Goal: Transaction & Acquisition: Purchase product/service

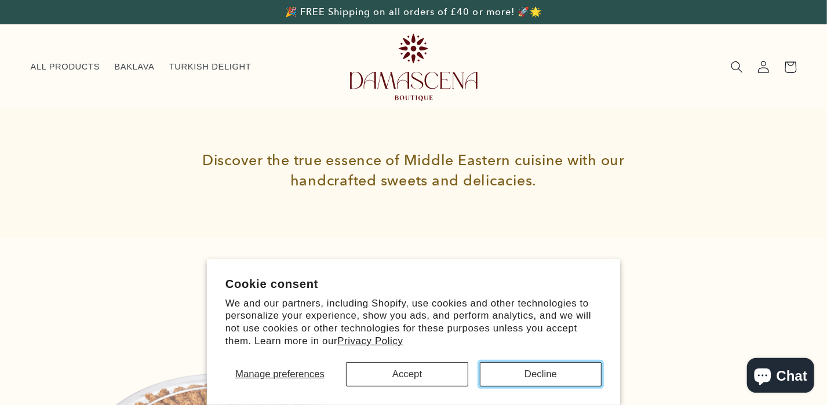
click at [545, 367] on button "Decline" at bounding box center [541, 374] width 122 height 24
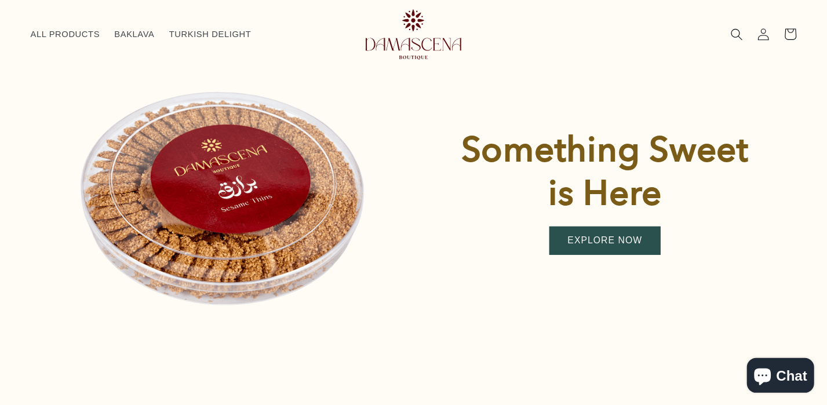
scroll to position [332, 0]
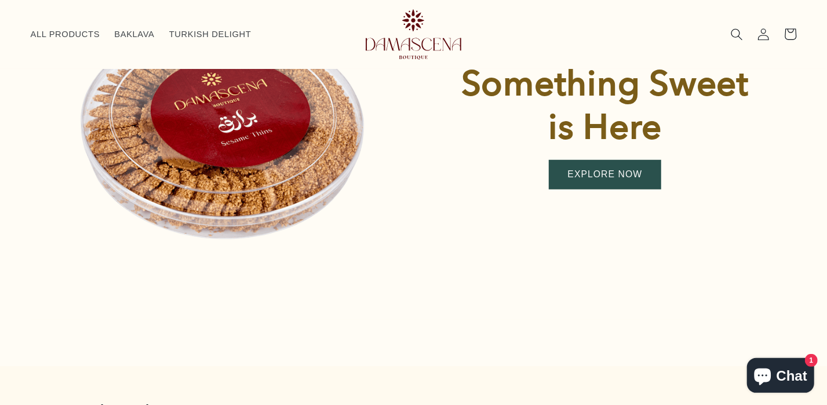
click at [633, 176] on link "EXPLORE NOW" at bounding box center [605, 175] width 111 height 28
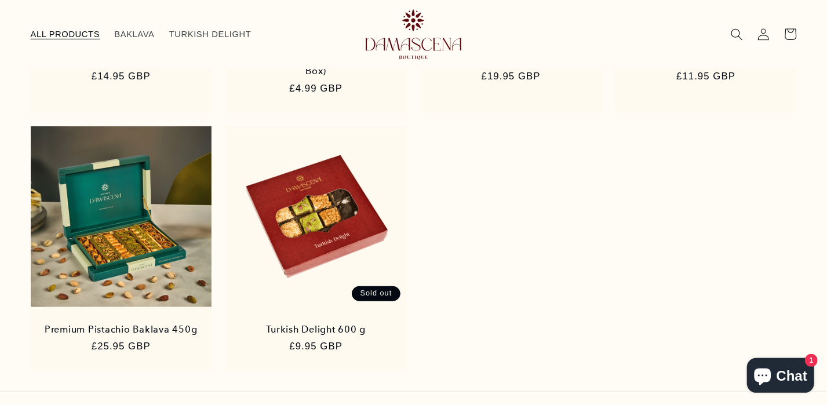
scroll to position [446, 0]
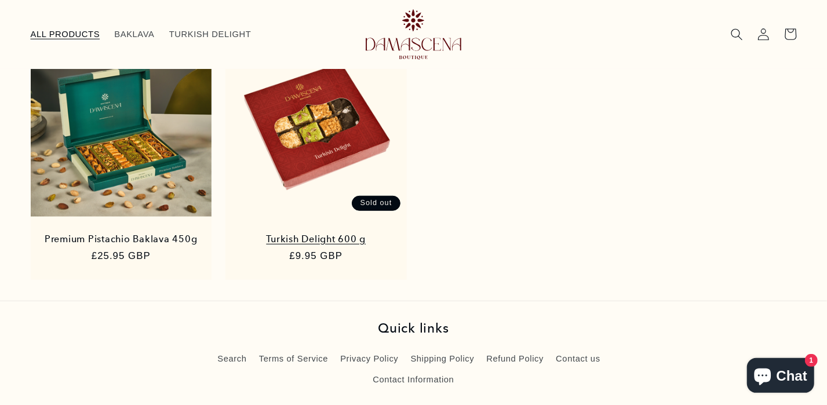
click at [314, 234] on link "Turkish Delight 600 g" at bounding box center [316, 240] width 157 height 12
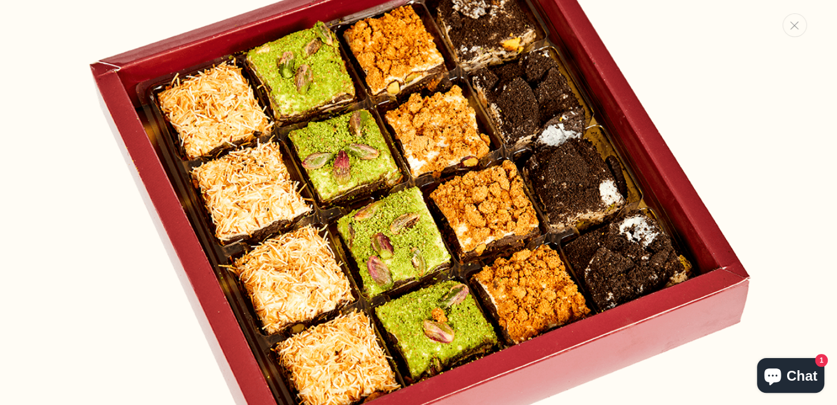
scroll to position [881, 0]
